Goal: Task Accomplishment & Management: Complete application form

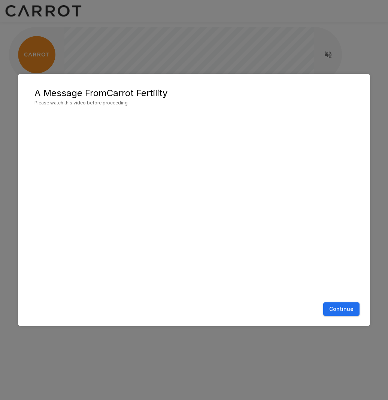
click at [336, 308] on button "Continue" at bounding box center [341, 309] width 36 height 14
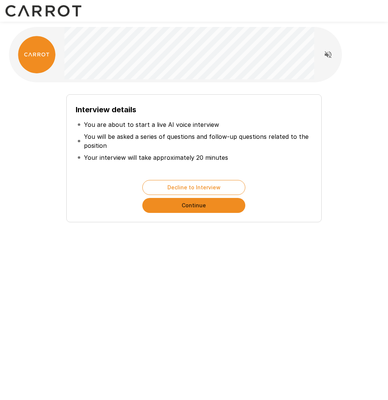
click at [189, 206] on button "Continue" at bounding box center [193, 205] width 103 height 15
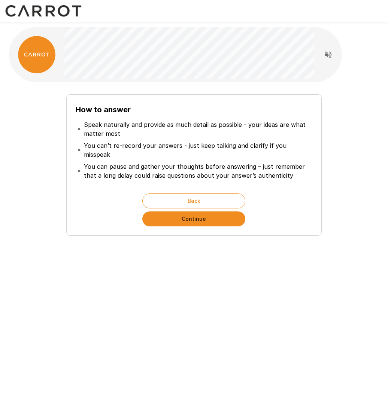
click at [195, 211] on button "Continue" at bounding box center [193, 218] width 103 height 15
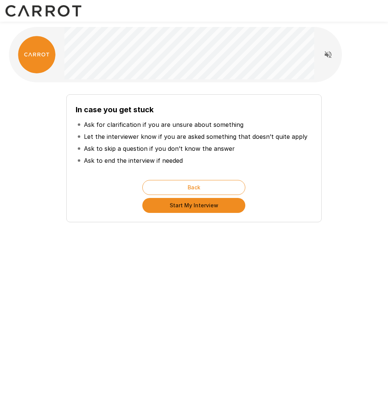
click at [198, 206] on button "Start My Interview" at bounding box center [193, 205] width 103 height 15
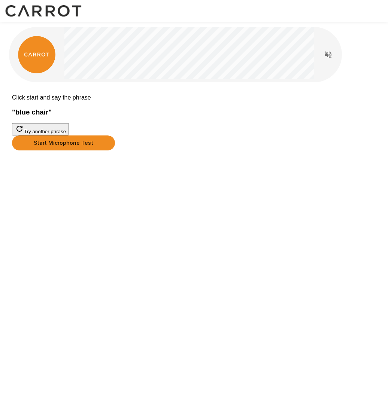
click at [115, 150] on button "Start Microphone Test" at bounding box center [63, 142] width 103 height 15
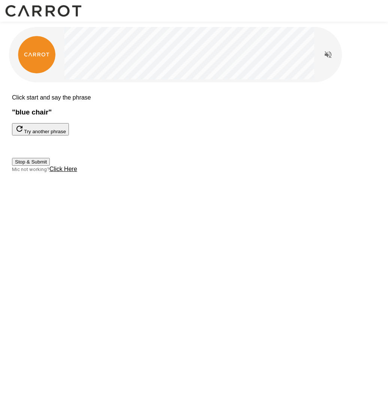
click at [50, 166] on button "Stop & Submit" at bounding box center [31, 162] width 38 height 8
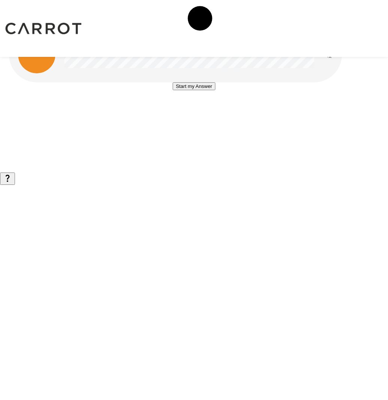
click at [190, 90] on button "Start my Answer" at bounding box center [193, 86] width 42 height 8
click at [190, 113] on button "Stop & Submit" at bounding box center [194, 109] width 38 height 8
click at [191, 90] on button "Start my Answer" at bounding box center [193, 86] width 42 height 8
click at [194, 113] on button "Stop & Submit" at bounding box center [194, 109] width 38 height 8
click at [195, 90] on button "Start my Answer" at bounding box center [193, 86] width 42 height 8
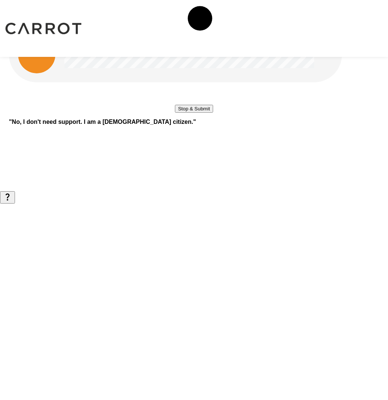
click at [195, 113] on button "Stop & Submit" at bounding box center [194, 109] width 38 height 8
click at [201, 90] on button "Start my Answer" at bounding box center [193, 86] width 42 height 8
click at [201, 113] on button "Stop & Submit" at bounding box center [194, 109] width 38 height 8
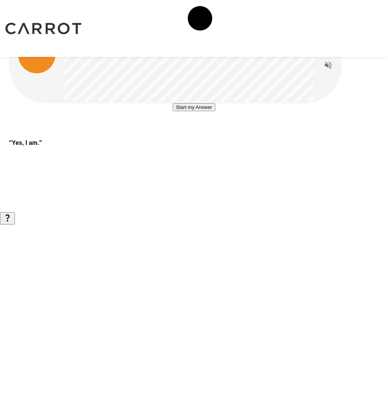
click at [191, 111] on button "Start my Answer" at bounding box center [193, 107] width 42 height 8
click at [191, 134] on button "Stop & Submit" at bounding box center [194, 130] width 38 height 8
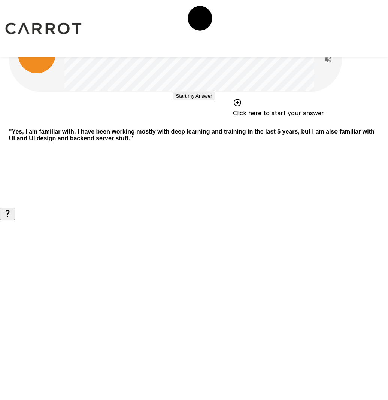
click at [202, 100] on button "Start my Answer" at bounding box center [193, 96] width 42 height 8
click at [199, 122] on button "Stop & Submit" at bounding box center [194, 118] width 38 height 8
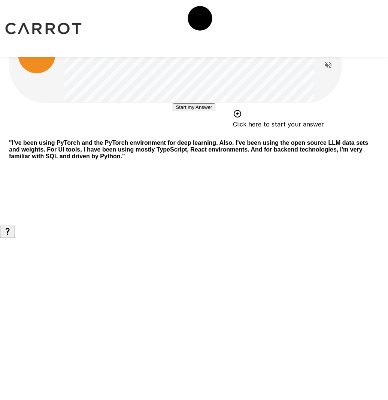
click at [196, 111] on button "Start my Answer" at bounding box center [193, 107] width 42 height 8
click at [196, 134] on button "Stop & Submit" at bounding box center [194, 130] width 38 height 8
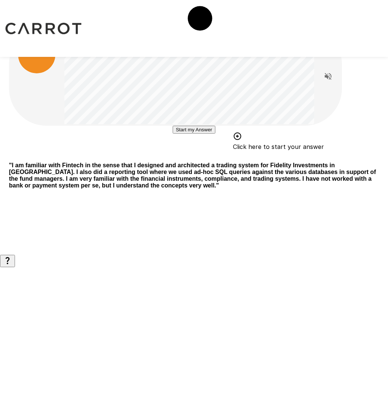
click at [195, 134] on button "Start my Answer" at bounding box center [193, 130] width 42 height 8
click at [195, 156] on button "Stop & Submit" at bounding box center [194, 152] width 38 height 8
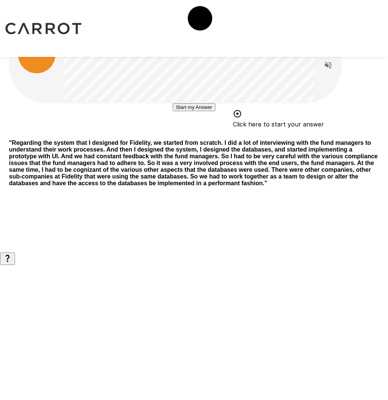
click at [195, 111] on button "Start my Answer" at bounding box center [193, 107] width 42 height 8
click at [195, 134] on button "Stop & Submit" at bounding box center [194, 130] width 38 height 8
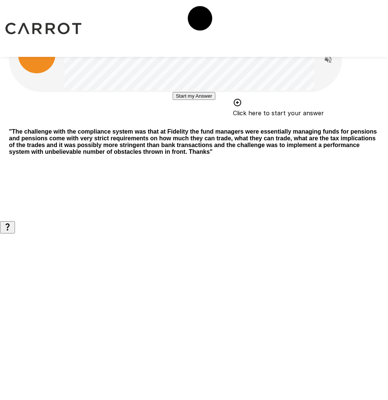
click at [197, 100] on button "Start my Answer" at bounding box center [193, 96] width 42 height 8
click at [197, 122] on button "Stop & Submit" at bounding box center [194, 118] width 38 height 8
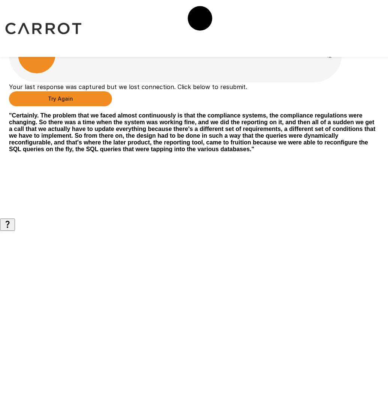
click at [112, 106] on button "Try Again" at bounding box center [60, 98] width 103 height 15
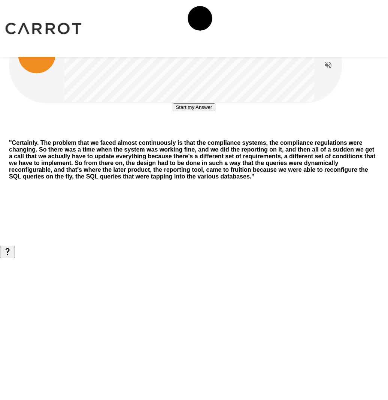
click at [186, 111] on button "Start my Answer" at bounding box center [193, 107] width 42 height 8
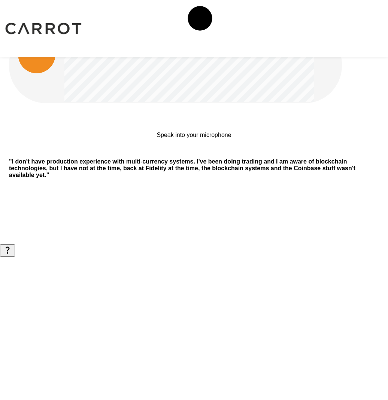
click at [219, 152] on div "Speak into your microphone Stop & Submit" at bounding box center [193, 127] width 74 height 49
click at [195, 126] on div at bounding box center [193, 114] width 74 height 22
click at [195, 138] on p "Speak into your microphone" at bounding box center [193, 135] width 74 height 7
click at [189, 126] on div at bounding box center [193, 114] width 74 height 22
click at [226, 152] on div "Speak into your microphone Stop & Submit" at bounding box center [193, 127] width 74 height 49
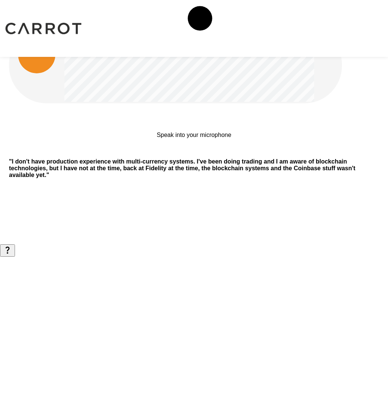
click at [199, 152] on div "Speak into your microphone Stop & Submit" at bounding box center [193, 127] width 74 height 49
click at [190, 178] on b "" I don't have production experience with multi-currency systems. I've been doi…" at bounding box center [182, 168] width 346 height 20
click at [231, 152] on div "Speak into your microphone Stop & Submit" at bounding box center [193, 127] width 74 height 49
click at [185, 126] on div at bounding box center [170, 114] width 29 height 22
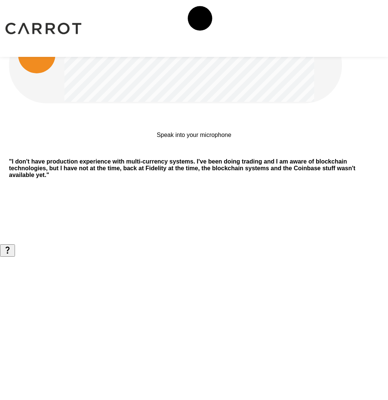
click at [231, 152] on div "Speak into your microphone Stop & Submit" at bounding box center [193, 127] width 74 height 49
click at [204, 44] on p "Live Interview" at bounding box center [199, 47] width 37 height 7
click at [210, 126] on div at bounding box center [193, 114] width 74 height 22
click at [185, 126] on div at bounding box center [170, 114] width 29 height 22
click at [254, 152] on div "Speak into your microphone Stop & Submit" at bounding box center [194, 127] width 370 height 49
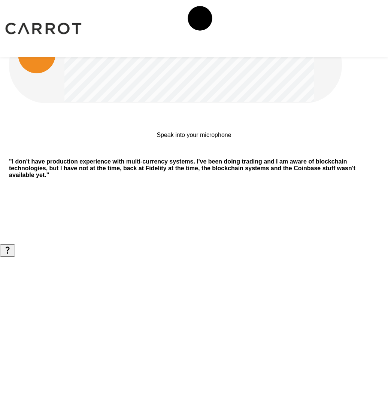
click at [62, 111] on div "Speak into your microphone Stop & Submit " I don't have production experience w…" at bounding box center [194, 122] width 388 height 244
click at [268, 152] on div "Speak into your microphone Stop & Submit" at bounding box center [194, 127] width 370 height 49
click at [238, 17] on div "Live Interview" at bounding box center [194, 28] width 388 height 57
click at [202, 44] on p "Live Interview" at bounding box center [199, 47] width 37 height 7
click at [65, 152] on div "Speak into your microphone Stop & Submit" at bounding box center [194, 127] width 370 height 49
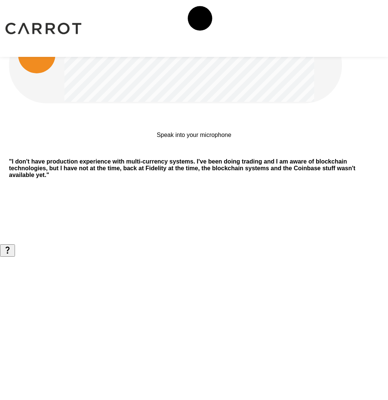
click at [185, 126] on div at bounding box center [170, 114] width 29 height 22
click at [100, 132] on div "Speak into your microphone Stop & Submit" at bounding box center [194, 127] width 370 height 49
click at [190, 126] on div at bounding box center [193, 114] width 74 height 22
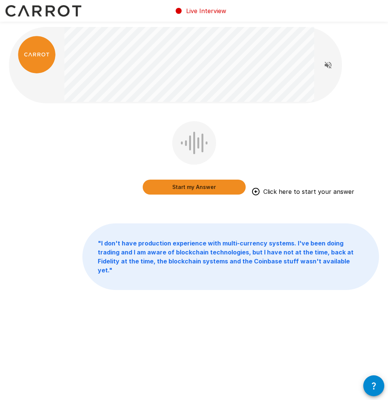
click at [190, 188] on button "Start my Answer" at bounding box center [194, 187] width 103 height 15
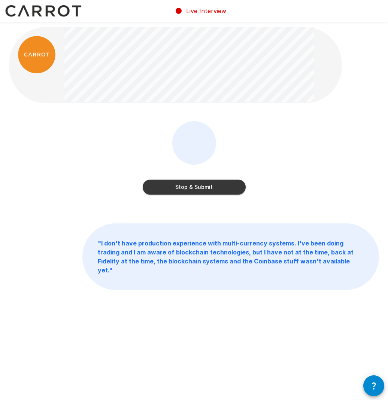
click at [162, 192] on button "Stop & Submit" at bounding box center [194, 187] width 103 height 15
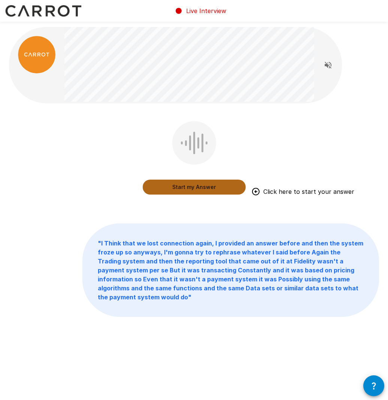
click at [194, 189] on button "Start my Answer" at bounding box center [194, 187] width 103 height 15
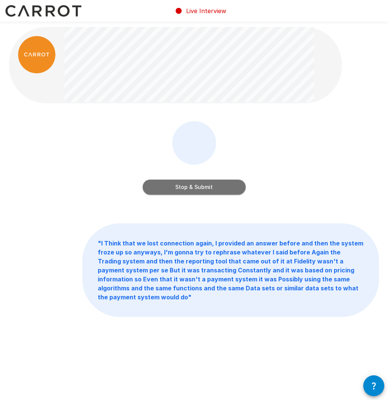
click at [194, 189] on button "Stop & Submit" at bounding box center [194, 187] width 103 height 15
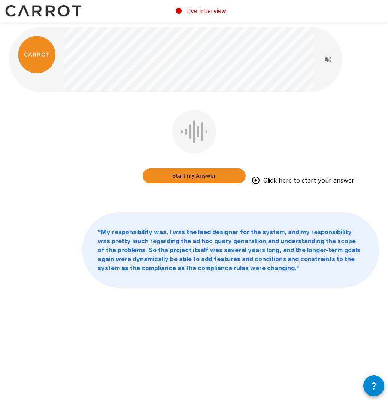
click at [192, 175] on button "Start my Answer" at bounding box center [194, 175] width 103 height 15
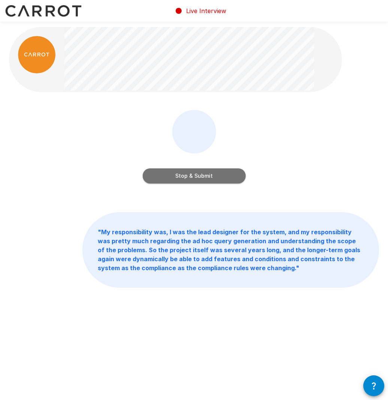
click at [192, 175] on button "Stop & Submit" at bounding box center [194, 175] width 103 height 15
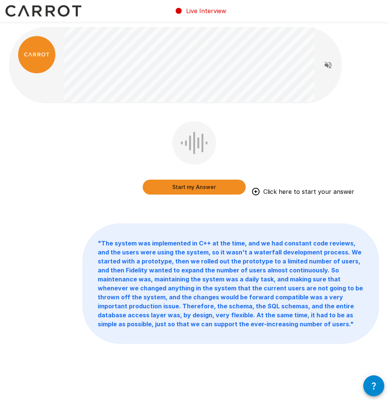
click at [193, 187] on button "Start my Answer" at bounding box center [194, 187] width 103 height 15
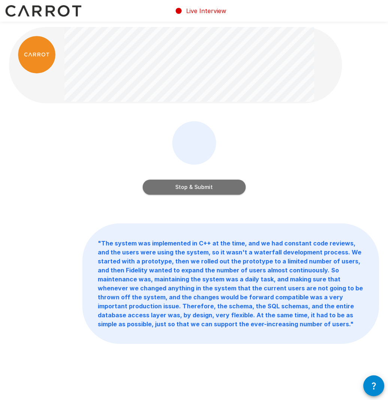
click at [193, 187] on button "Stop & Submit" at bounding box center [194, 187] width 103 height 15
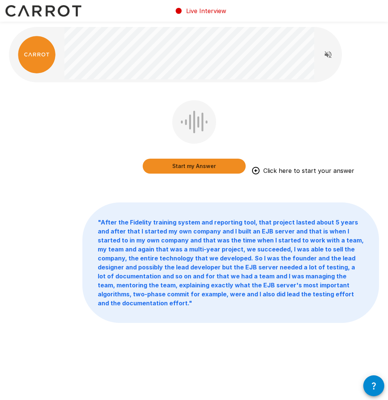
click at [189, 167] on button "Start my Answer" at bounding box center [194, 166] width 103 height 15
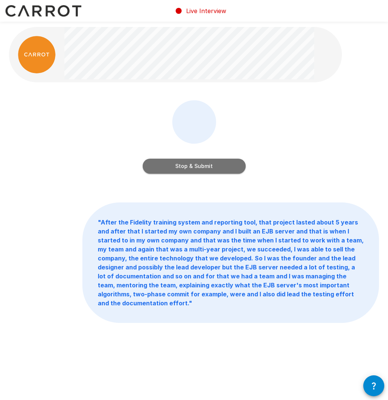
click at [189, 167] on button "Stop & Submit" at bounding box center [194, 166] width 103 height 15
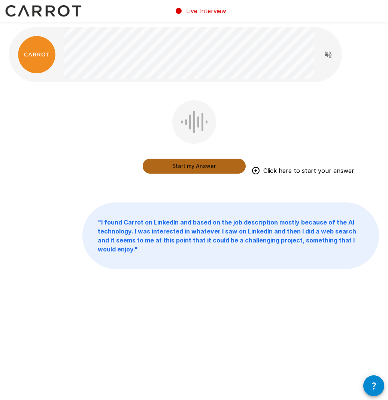
click at [196, 172] on button "Start my Answer" at bounding box center [194, 166] width 103 height 15
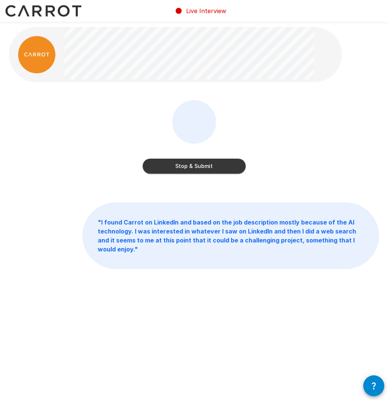
click at [194, 171] on button "Stop & Submit" at bounding box center [194, 166] width 103 height 15
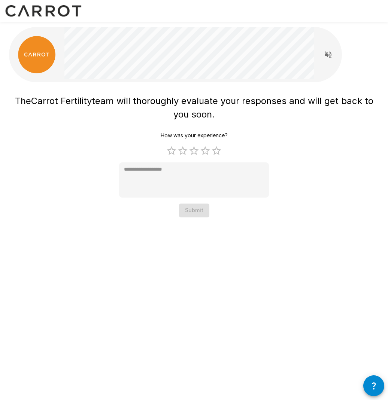
click at [94, 153] on div "The Carrot Fertility team will thoroughly evaluate your responses and will get …" at bounding box center [194, 154] width 370 height 126
